Goal: Navigation & Orientation: Find specific page/section

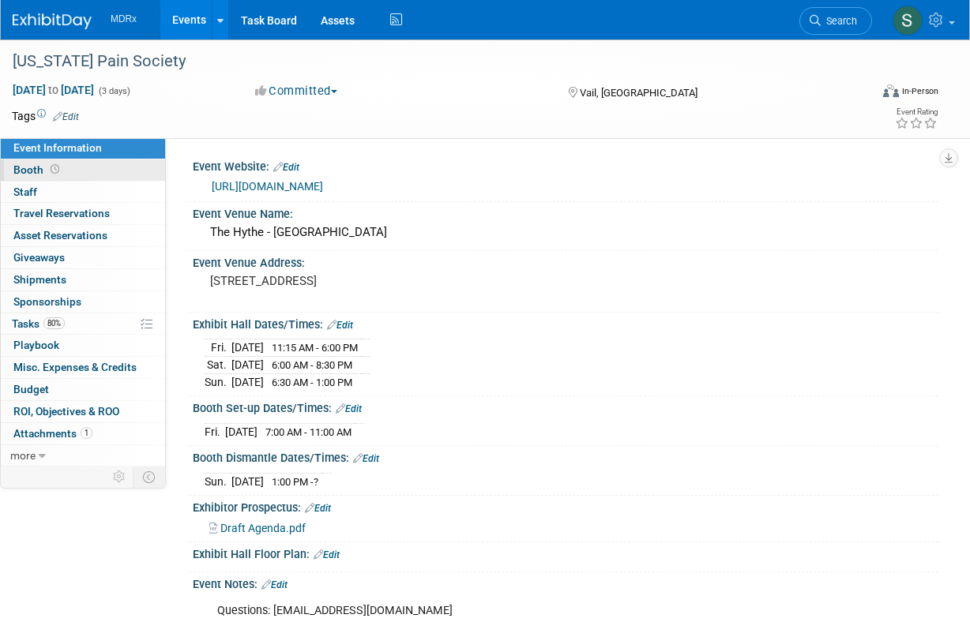
click at [68, 164] on link "Booth" at bounding box center [83, 170] width 164 height 21
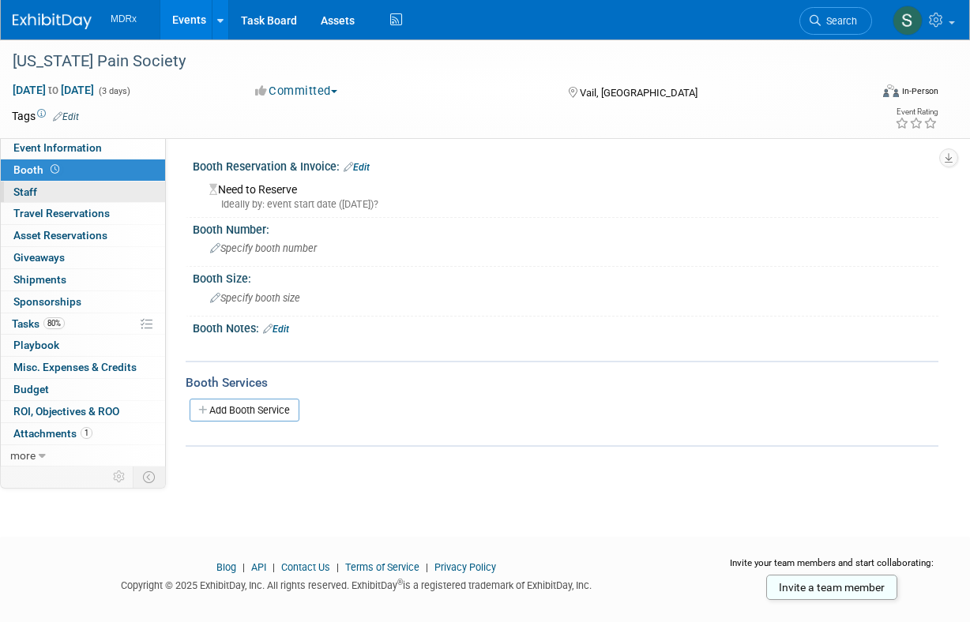
click at [78, 188] on link "0 Staff 0" at bounding box center [83, 192] width 164 height 21
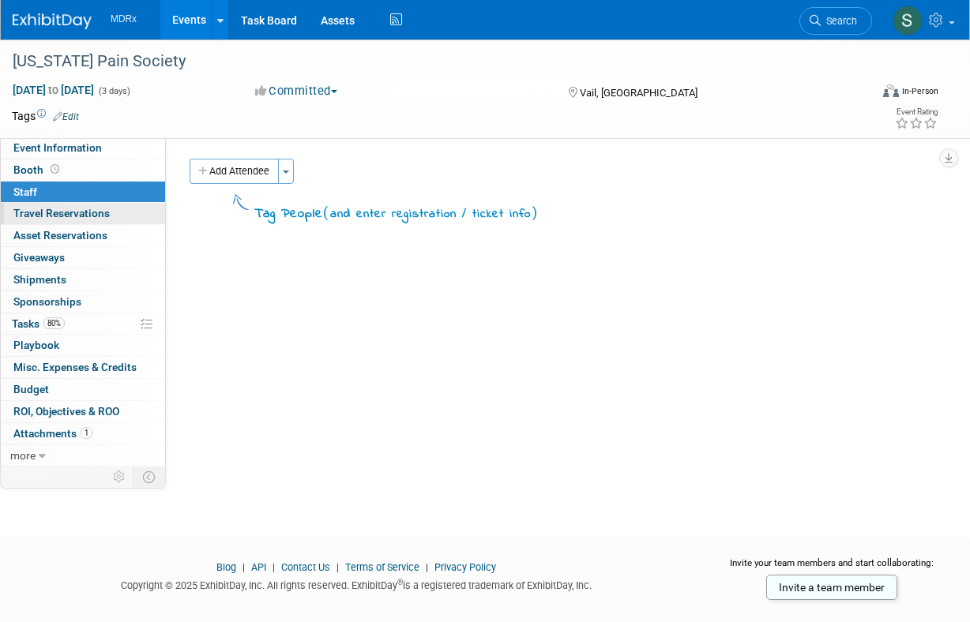
click at [120, 214] on link "0 Travel Reservations 0" at bounding box center [83, 213] width 164 height 21
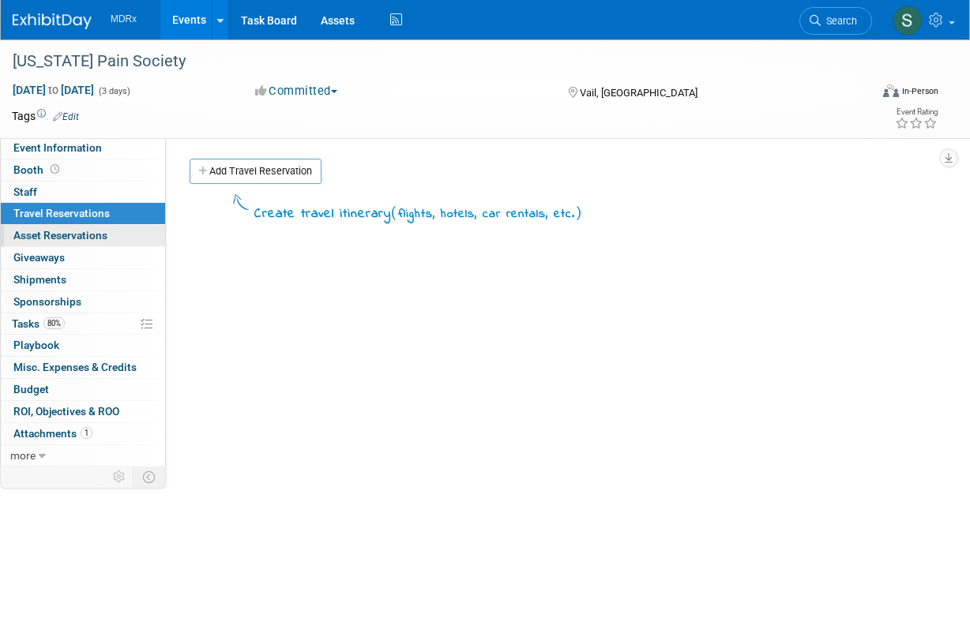
click at [119, 239] on link "0 Asset Reservations 0" at bounding box center [83, 235] width 164 height 21
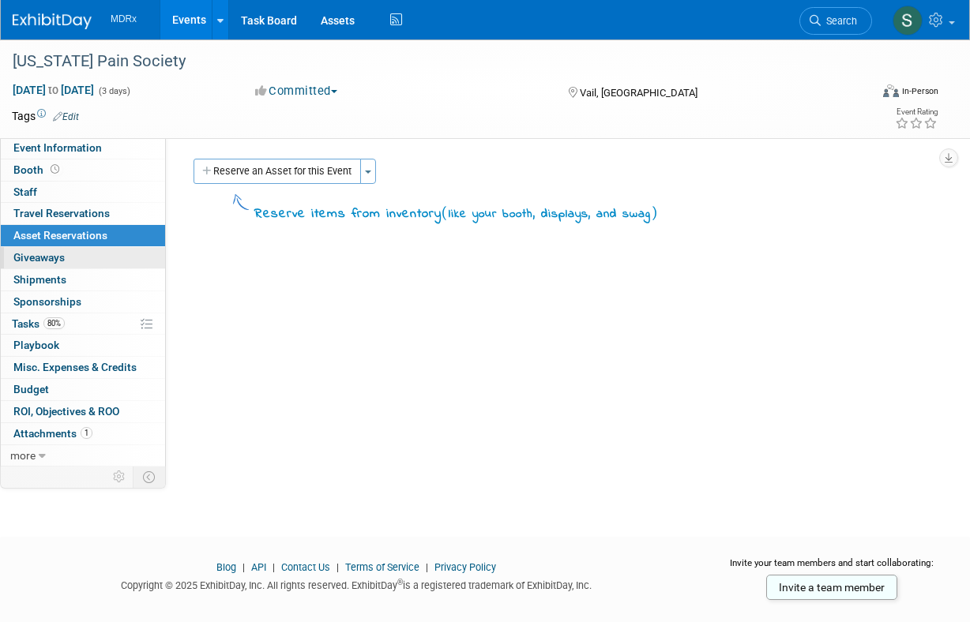
click at [118, 258] on link "0 Giveaways 0" at bounding box center [83, 257] width 164 height 21
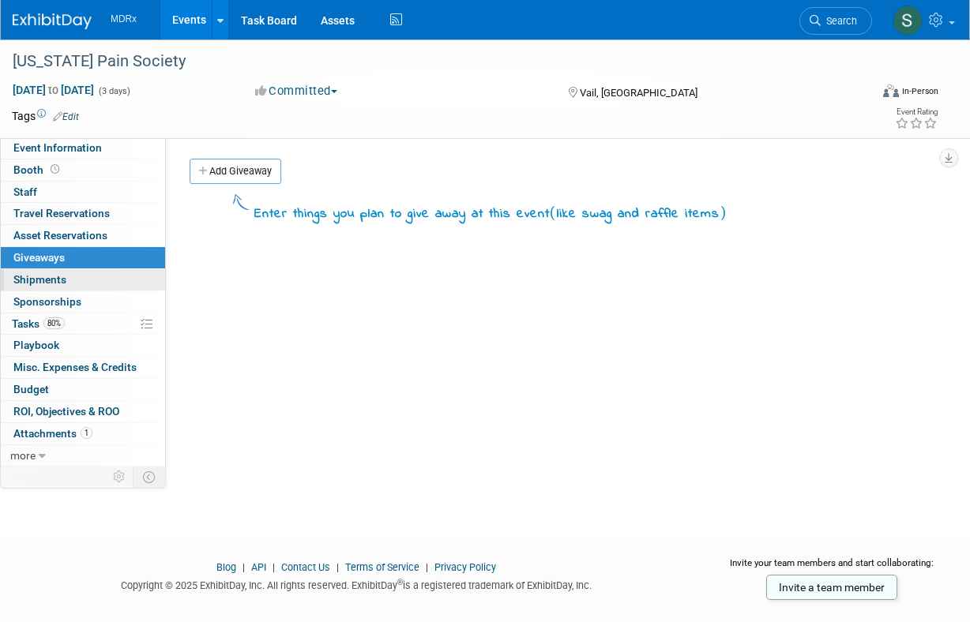
click at [115, 284] on link "0 Shipments 0" at bounding box center [83, 279] width 164 height 21
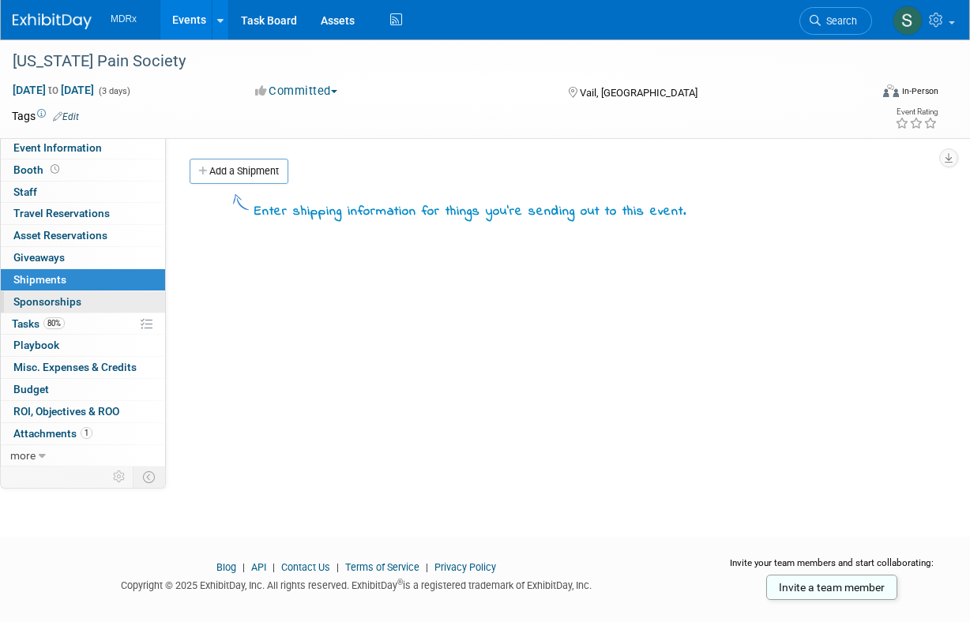
click at [115, 302] on link "0 Sponsorships 0" at bounding box center [83, 301] width 164 height 21
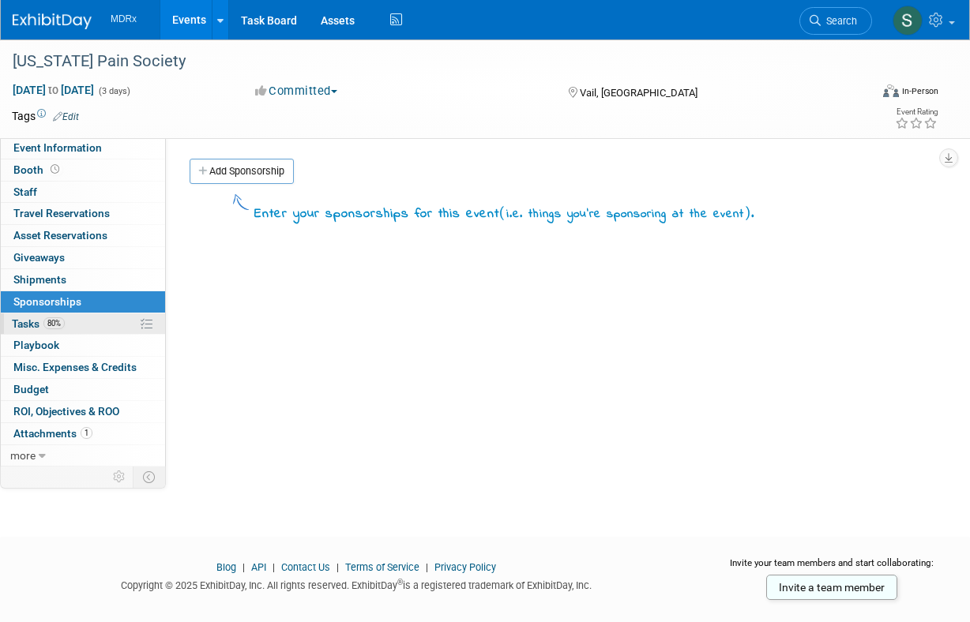
click at [110, 322] on link "80% Tasks 80%" at bounding box center [83, 324] width 164 height 21
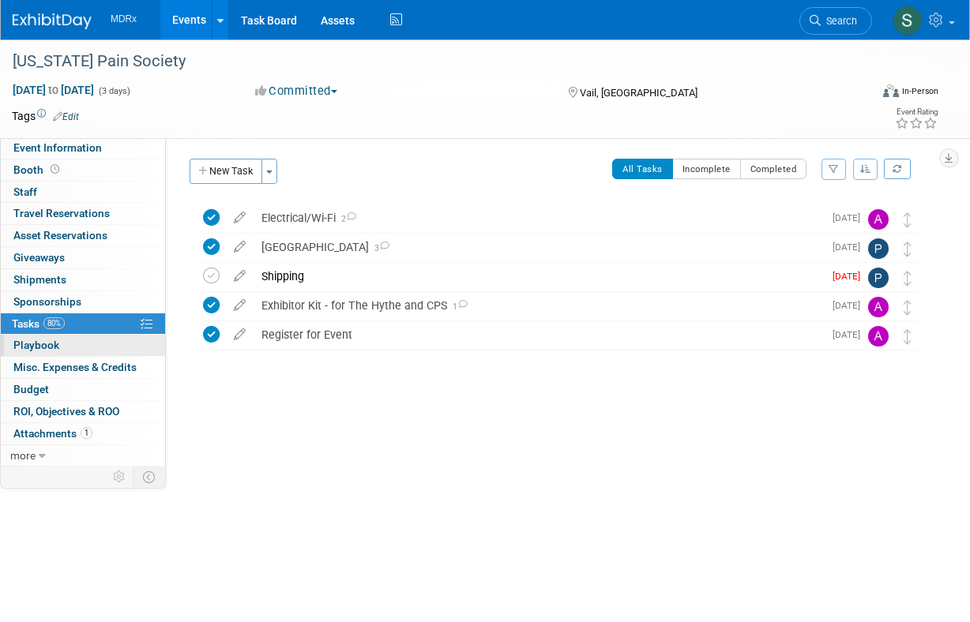
click at [106, 338] on link "0 Playbook 0" at bounding box center [83, 345] width 164 height 21
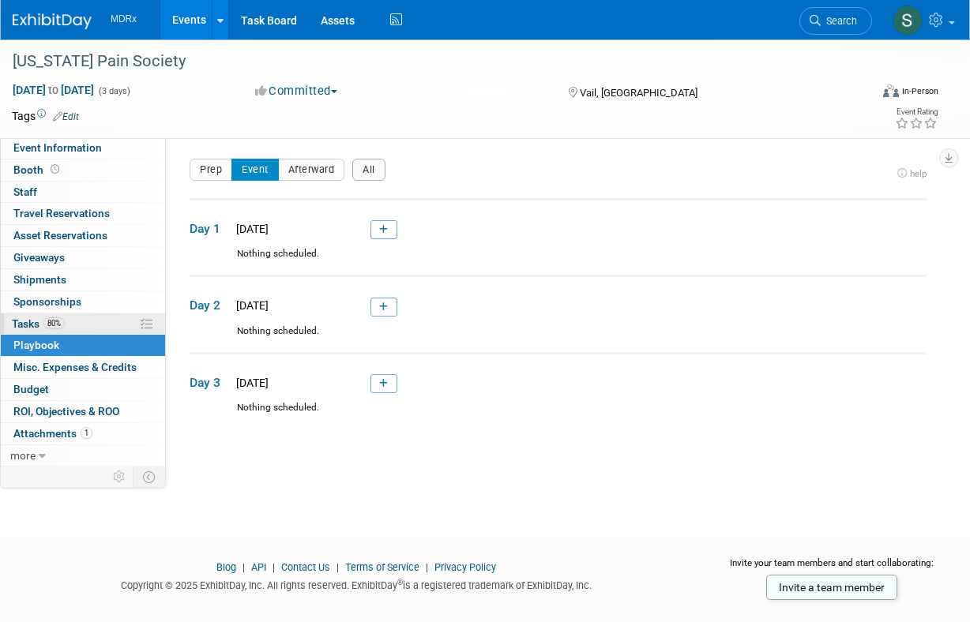
click at [112, 318] on link "80% Tasks 80%" at bounding box center [83, 324] width 164 height 21
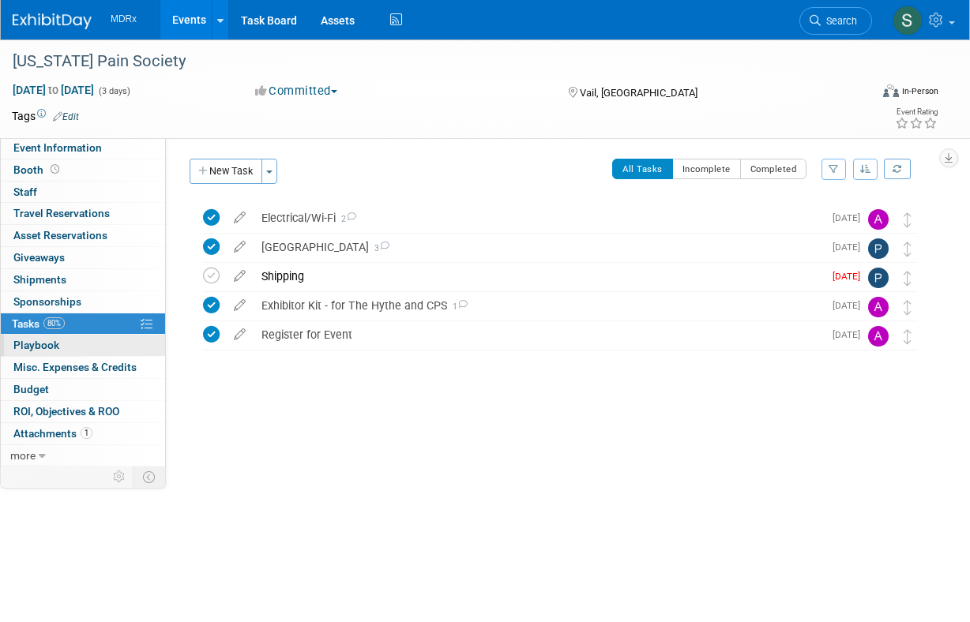
click at [103, 348] on link "0 Playbook 0" at bounding box center [83, 345] width 164 height 21
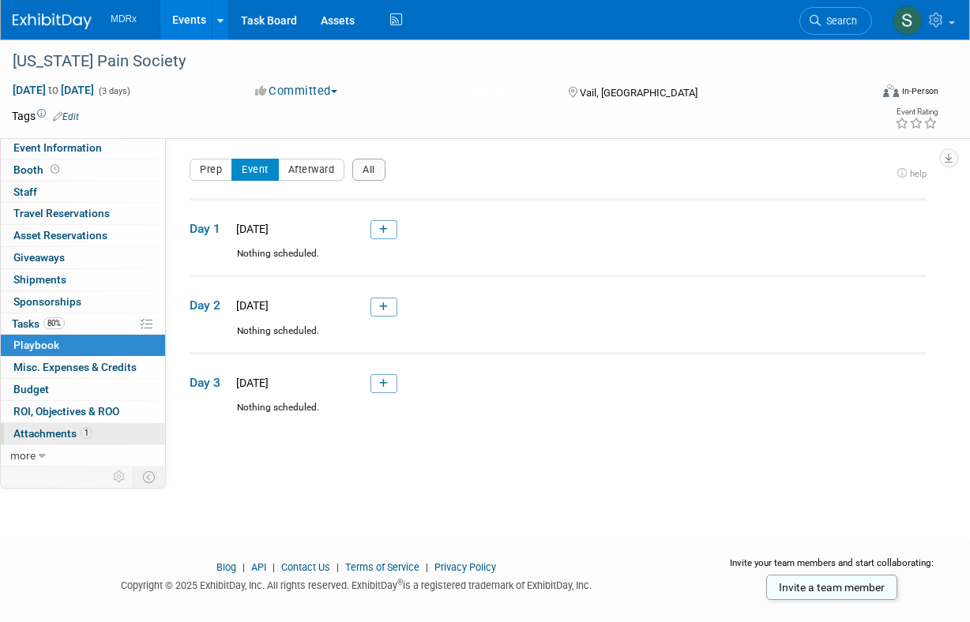
click at [73, 428] on span "Attachments 1" at bounding box center [52, 433] width 79 height 13
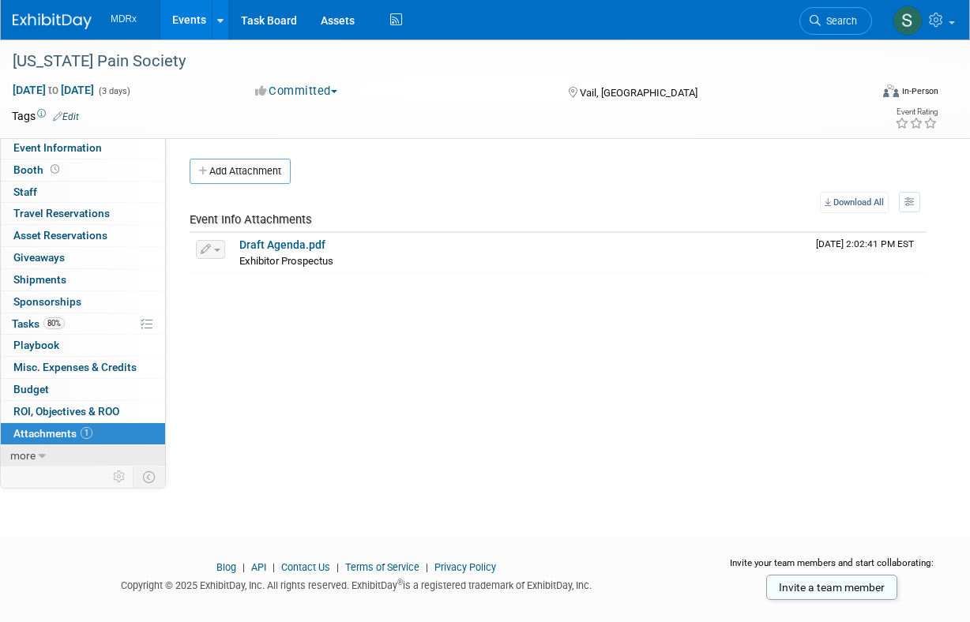
click at [31, 449] on span "more" at bounding box center [22, 455] width 25 height 13
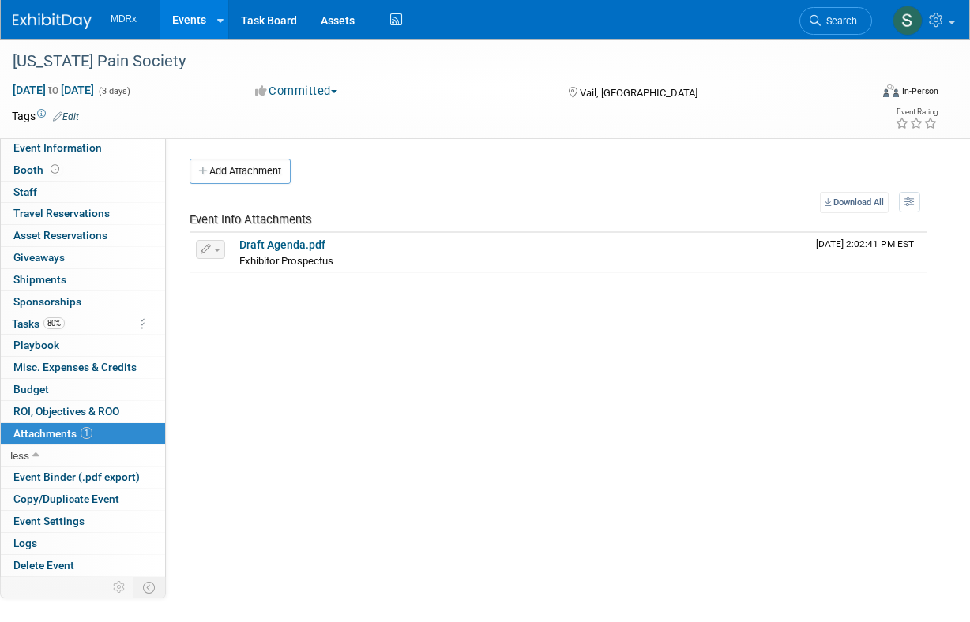
click at [194, 35] on link "Events" at bounding box center [189, 19] width 58 height 39
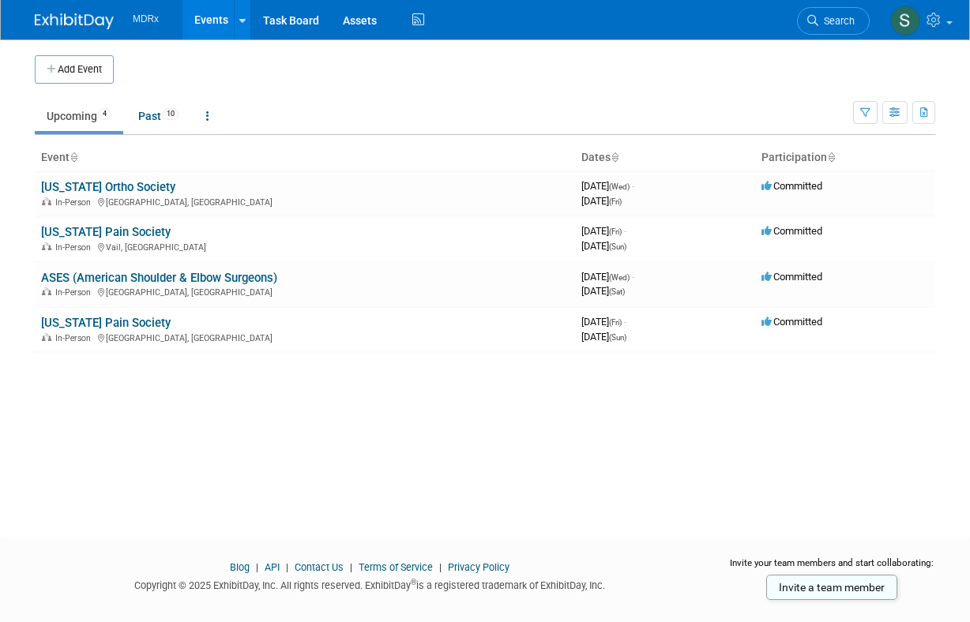
click at [363, 444] on div "Add Event New Event Duplicate Event Warning There is another event in your work…" at bounding box center [485, 273] width 924 height 469
click at [317, 431] on div "Add Event New Event Duplicate Event Warning There is another event in your work…" at bounding box center [485, 273] width 924 height 469
click at [256, 420] on div "Add Event New Event Duplicate Event Warning There is another event in your work…" at bounding box center [485, 273] width 924 height 469
click at [325, 419] on div "Add Event New Event Duplicate Event Warning There is another event in your work…" at bounding box center [485, 273] width 924 height 469
click at [163, 121] on link "Past 10" at bounding box center [158, 116] width 65 height 30
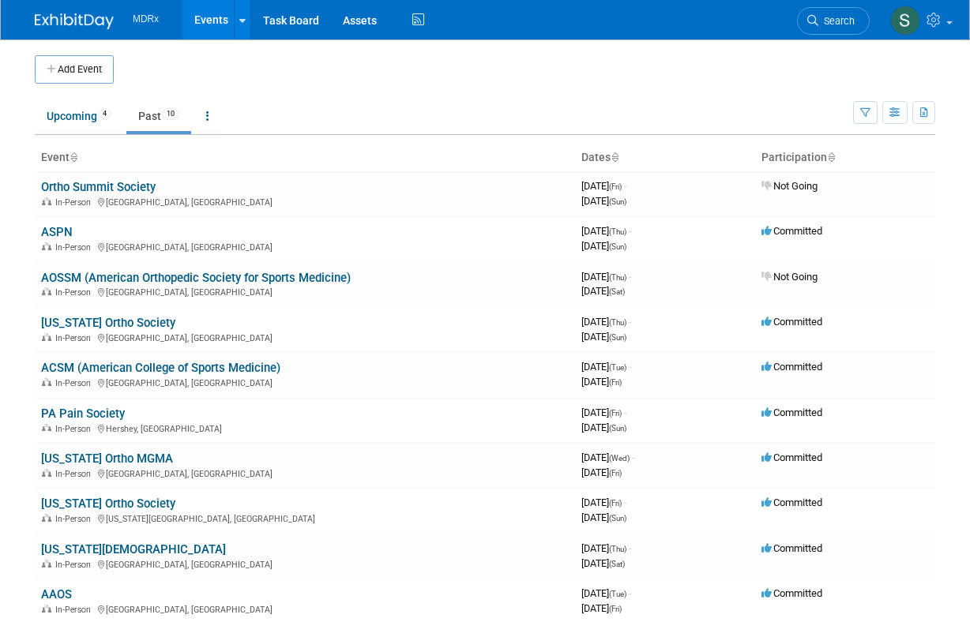
click at [82, 121] on link "Upcoming 4" at bounding box center [79, 116] width 88 height 30
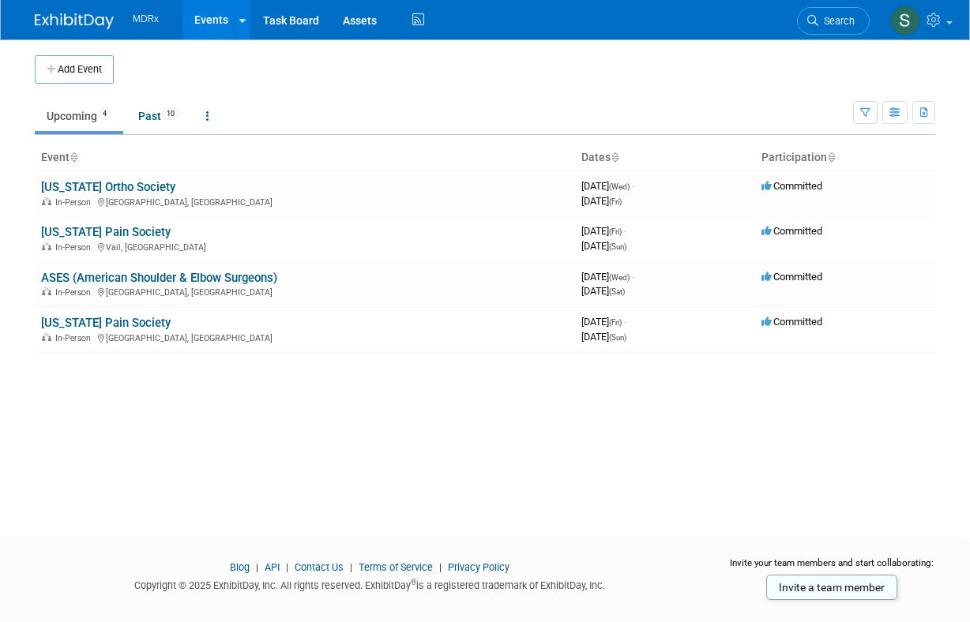
click at [514, 101] on ul "Upcoming 4 Past 10 All Events 14 Past and Upcoming Grouped Annually Events grou…" at bounding box center [444, 118] width 818 height 36
